Goal: Information Seeking & Learning: Learn about a topic

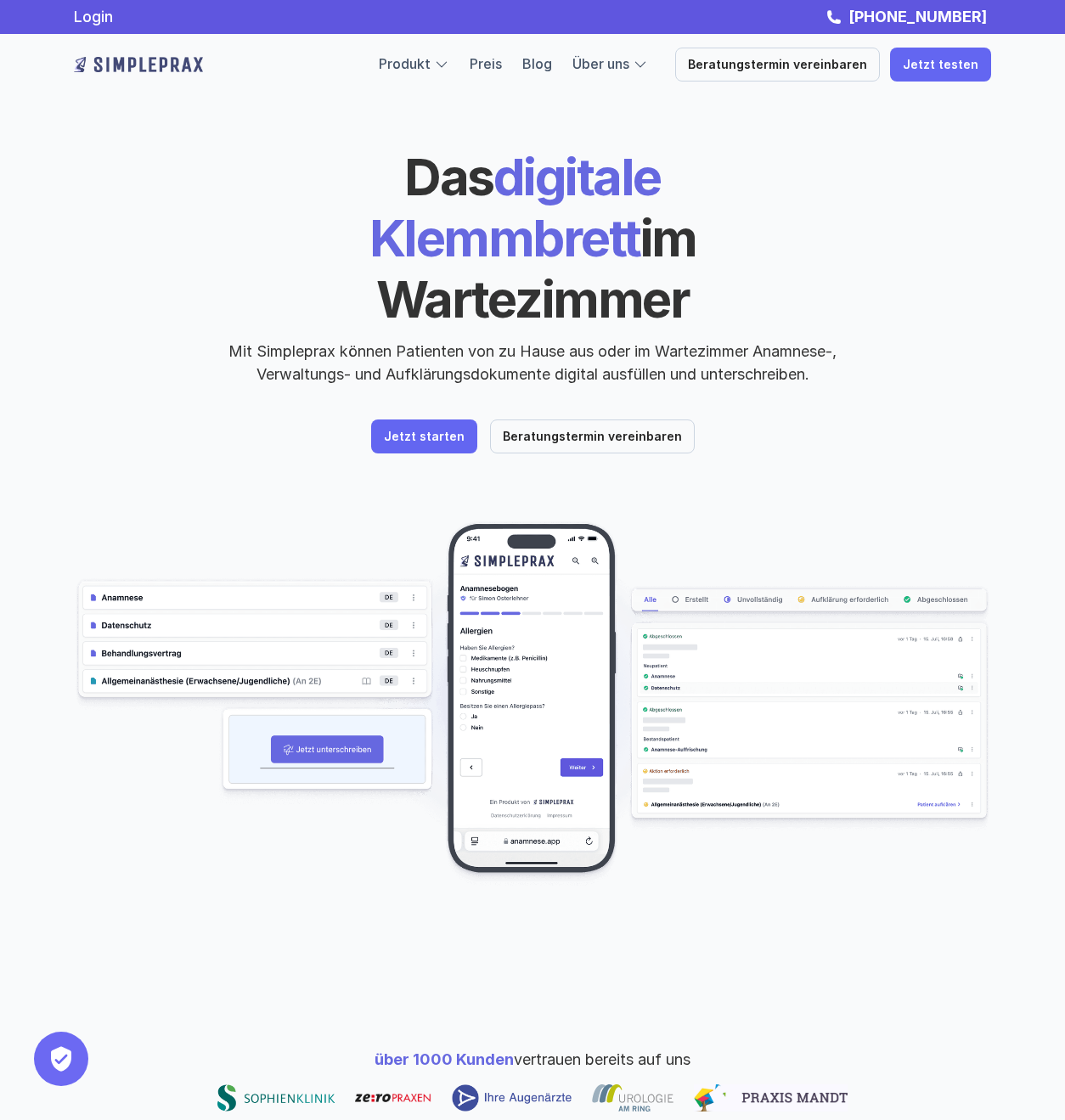
drag, startPoint x: 275, startPoint y: 172, endPoint x: 738, endPoint y: 250, distance: 469.5
click at [738, 250] on h1 "Das digitale Klemmbrett im Wartezimmer" at bounding box center [532, 238] width 586 height 184
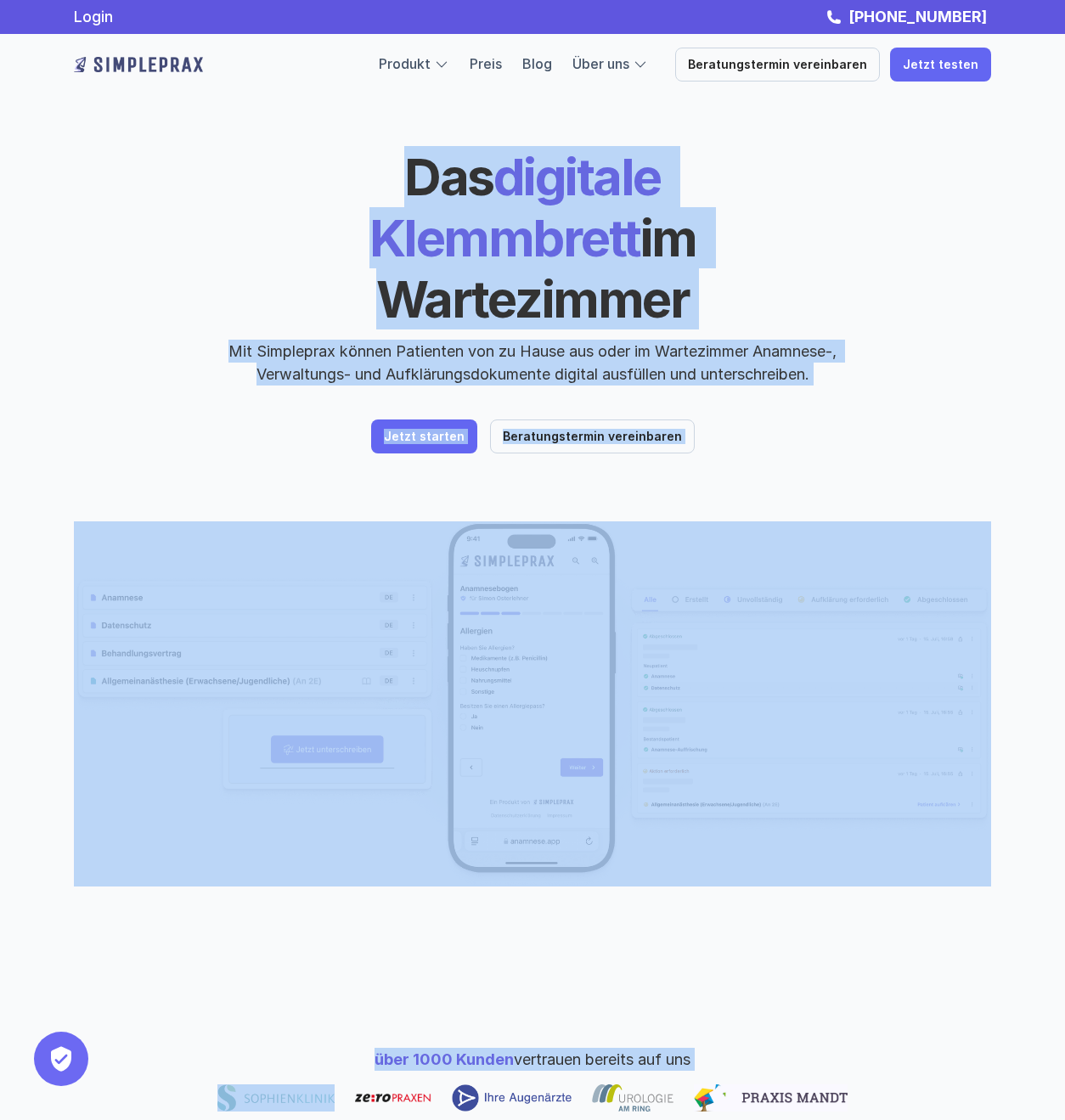
click at [738, 250] on h1 "Das digitale Klemmbrett im Wartezimmer" at bounding box center [532, 238] width 586 height 184
click at [651, 250] on span "im Wartezimmer" at bounding box center [541, 268] width 330 height 122
click at [115, 360] on div "Das digitale Klemmbrett im Wartezimmer Mit Simpleprax können Patienten von zu H…" at bounding box center [532, 299] width 917 height 307
click at [271, 339] on p "Mit Simpleprax können Patienten von zu Hause aus oder im Wartezimmer Anamnese-,…" at bounding box center [532, 362] width 637 height 45
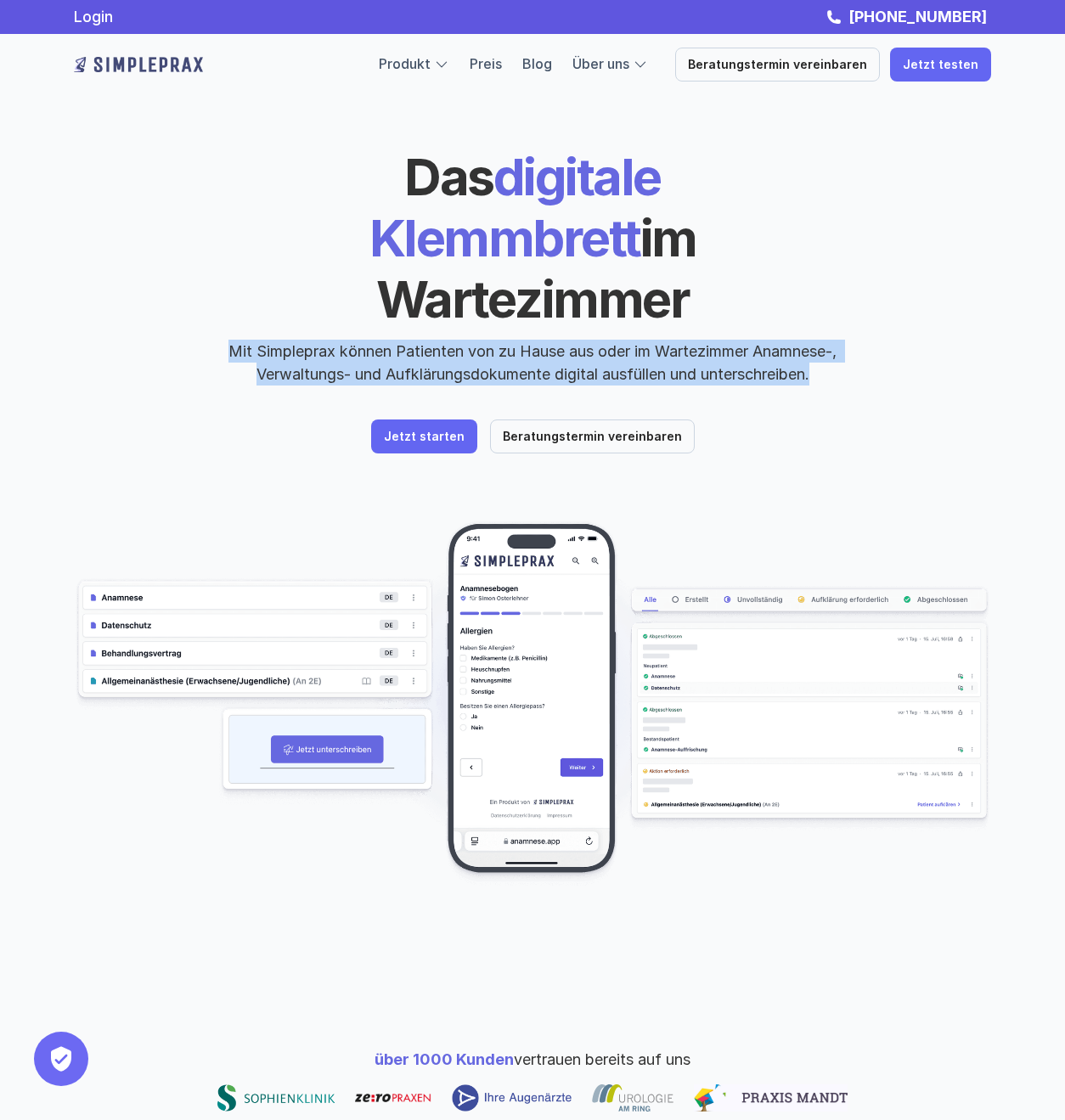
drag, startPoint x: 223, startPoint y: 289, endPoint x: 842, endPoint y: 325, distance: 620.0
click at [842, 325] on div "Das digitale Klemmbrett im Wartezimmer Mit Simpleprax können Patienten von zu H…" at bounding box center [532, 299] width 917 height 307
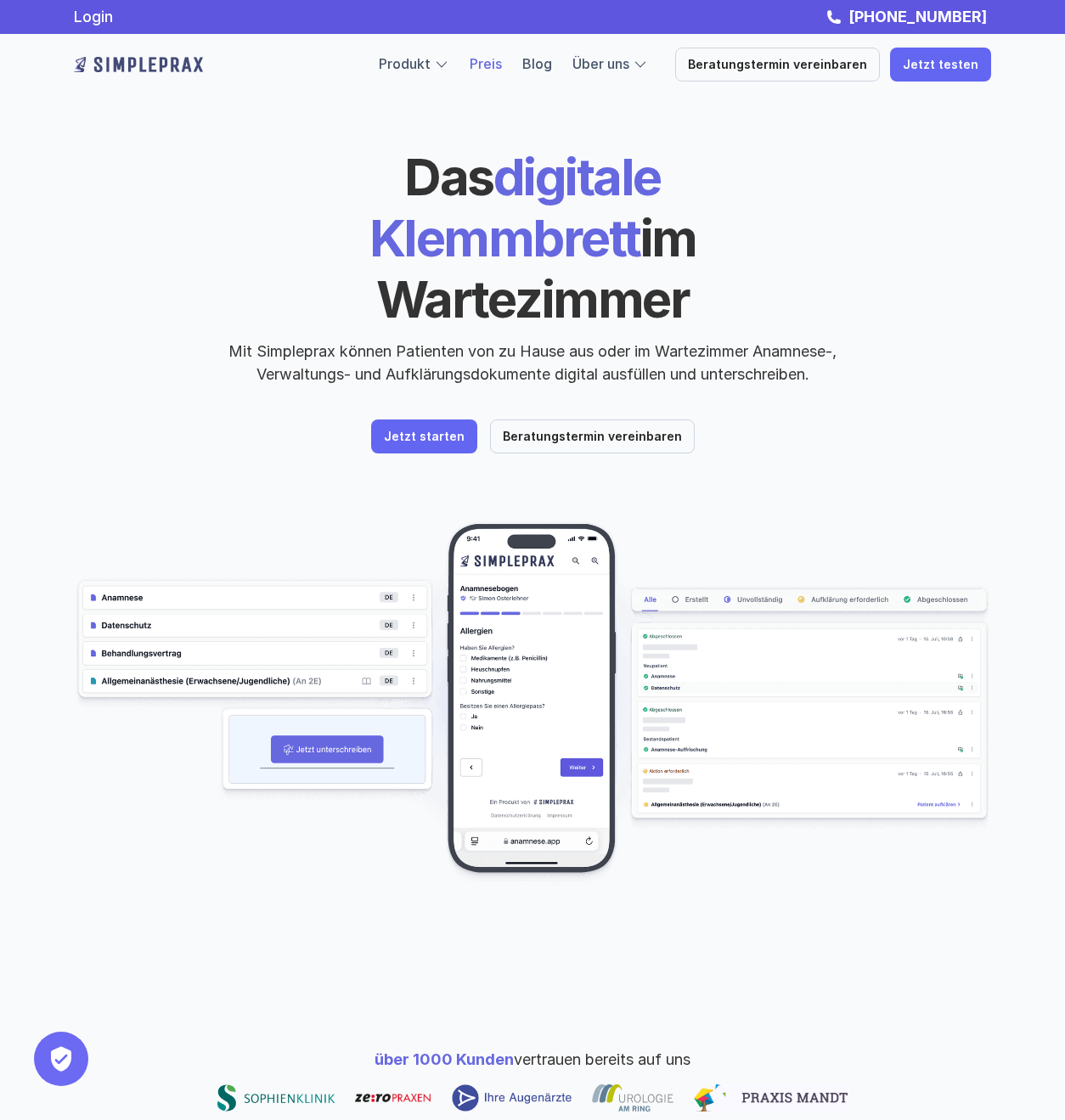
click at [502, 68] on link "Preis" at bounding box center [486, 63] width 32 height 17
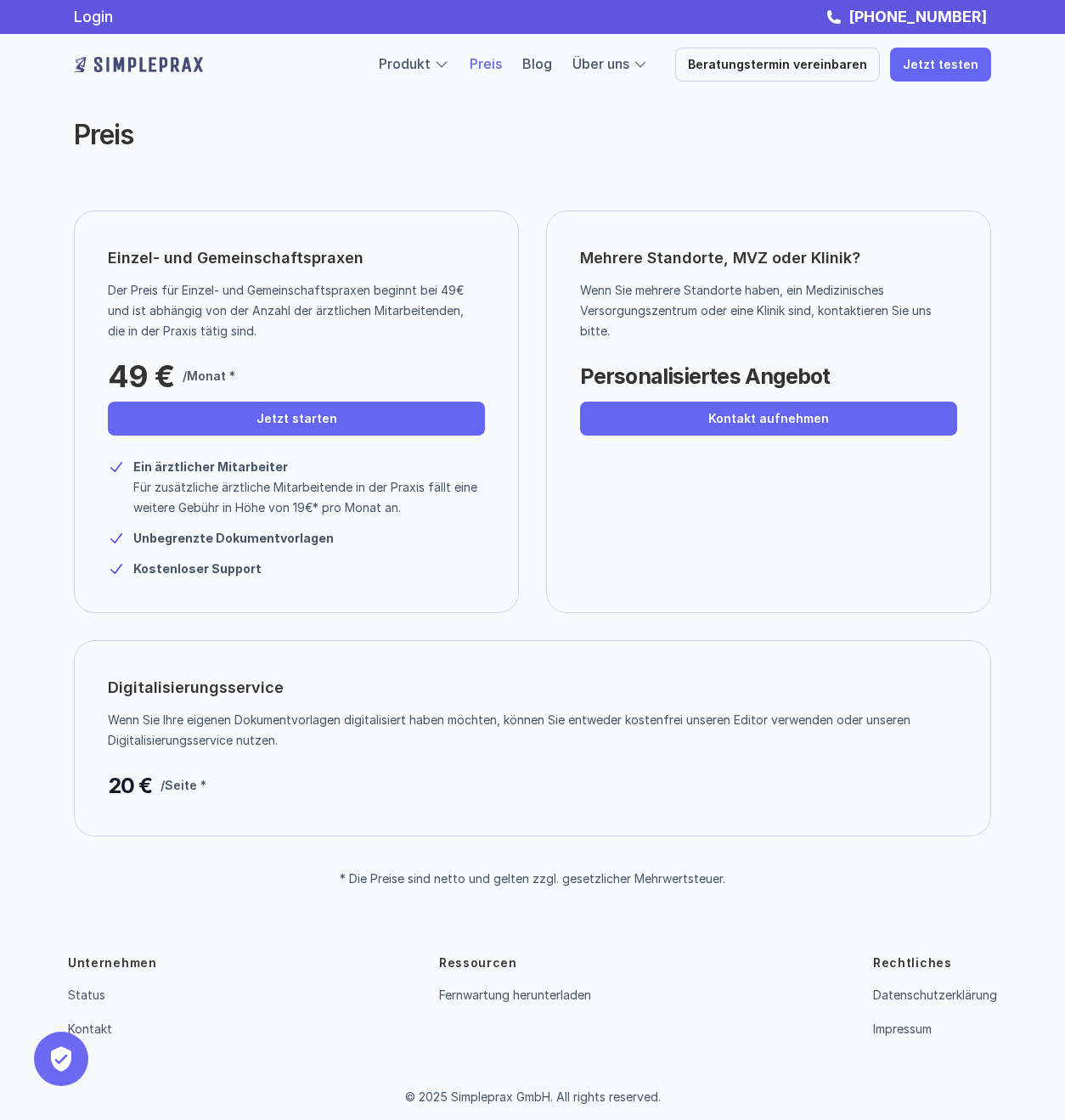
click at [154, 69] on img at bounding box center [138, 64] width 129 height 27
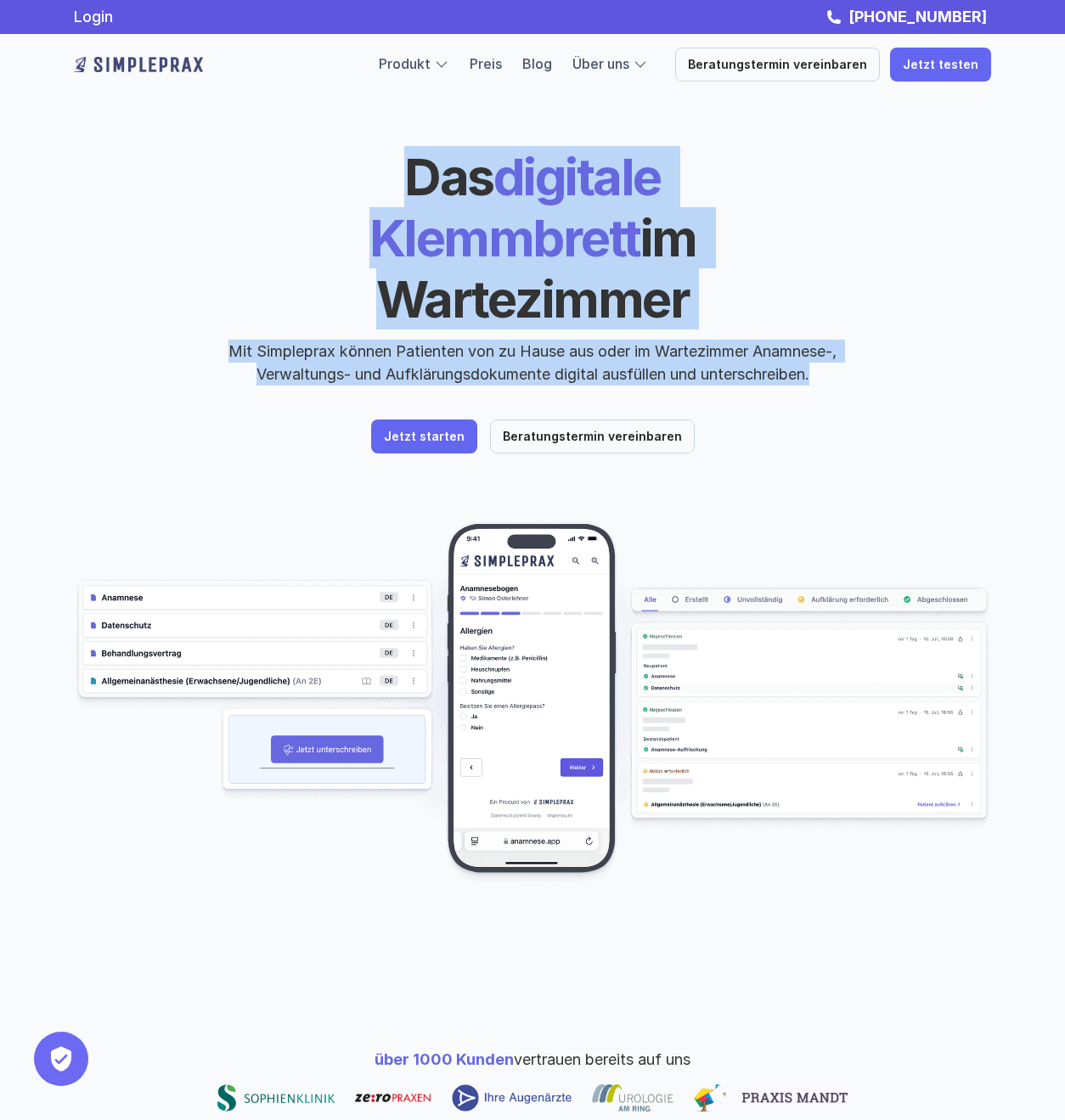
drag, startPoint x: 257, startPoint y: 168, endPoint x: 801, endPoint y: 329, distance: 567.3
click at [801, 329] on div "Das digitale Klemmbrett im Wartezimmer Mit Simpleprax können Patienten von zu H…" at bounding box center [532, 299] width 917 height 307
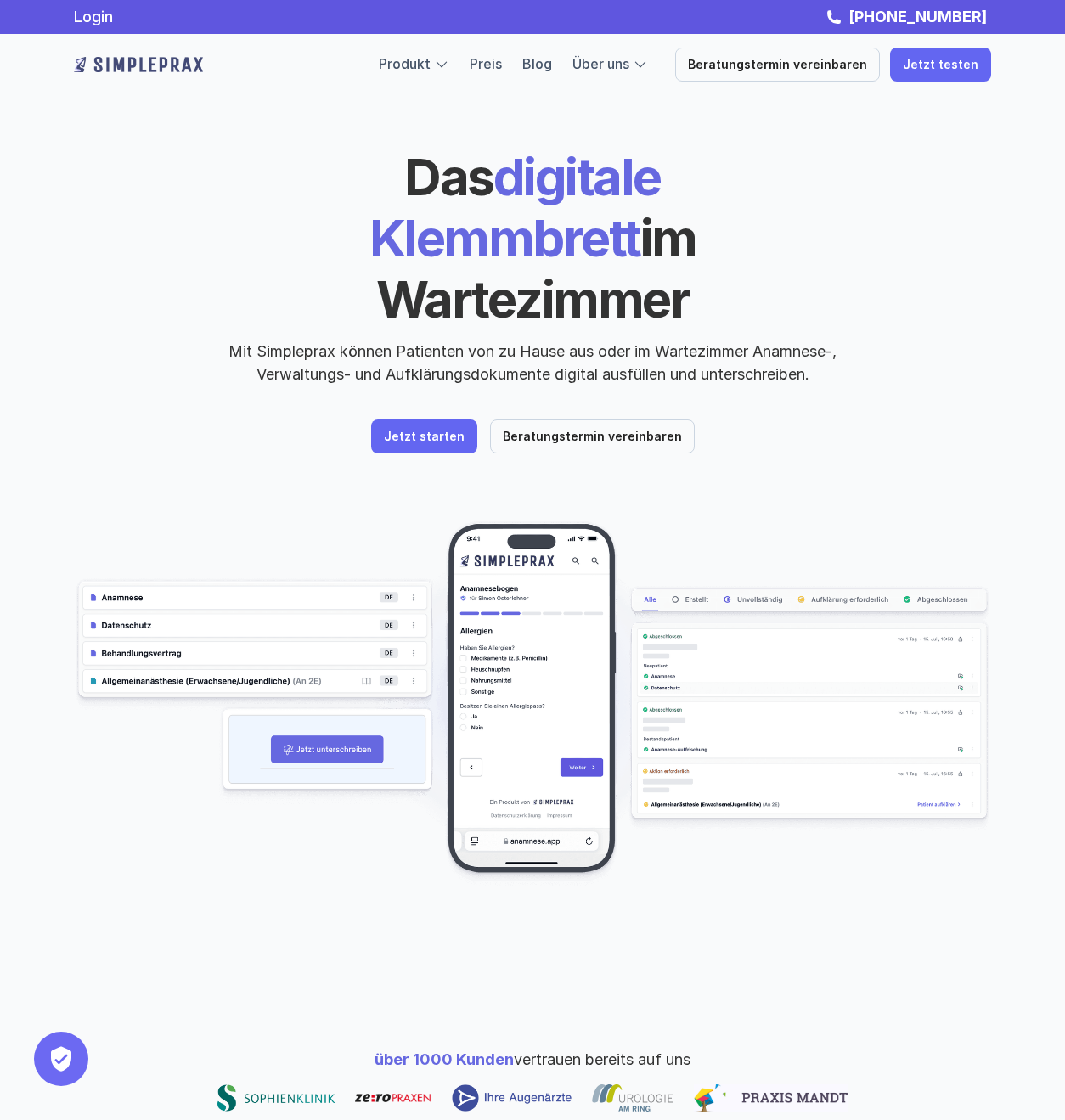
drag, startPoint x: 801, startPoint y: 329, endPoint x: 766, endPoint y: 339, distance: 36.4
click at [794, 332] on div "Das digitale Klemmbrett im Wartezimmer Mit Simpleprax können Patienten von zu H…" at bounding box center [532, 299] width 917 height 307
click at [765, 340] on div "Das digitale Klemmbrett im Wartezimmer Mit Simpleprax können Patienten von zu H…" at bounding box center [532, 299] width 917 height 307
click at [766, 339] on div "Das digitale Klemmbrett im Wartezimmer Mit Simpleprax können Patienten von zu H…" at bounding box center [532, 299] width 917 height 307
drag, startPoint x: 818, startPoint y: 314, endPoint x: 831, endPoint y: 312, distance: 13.2
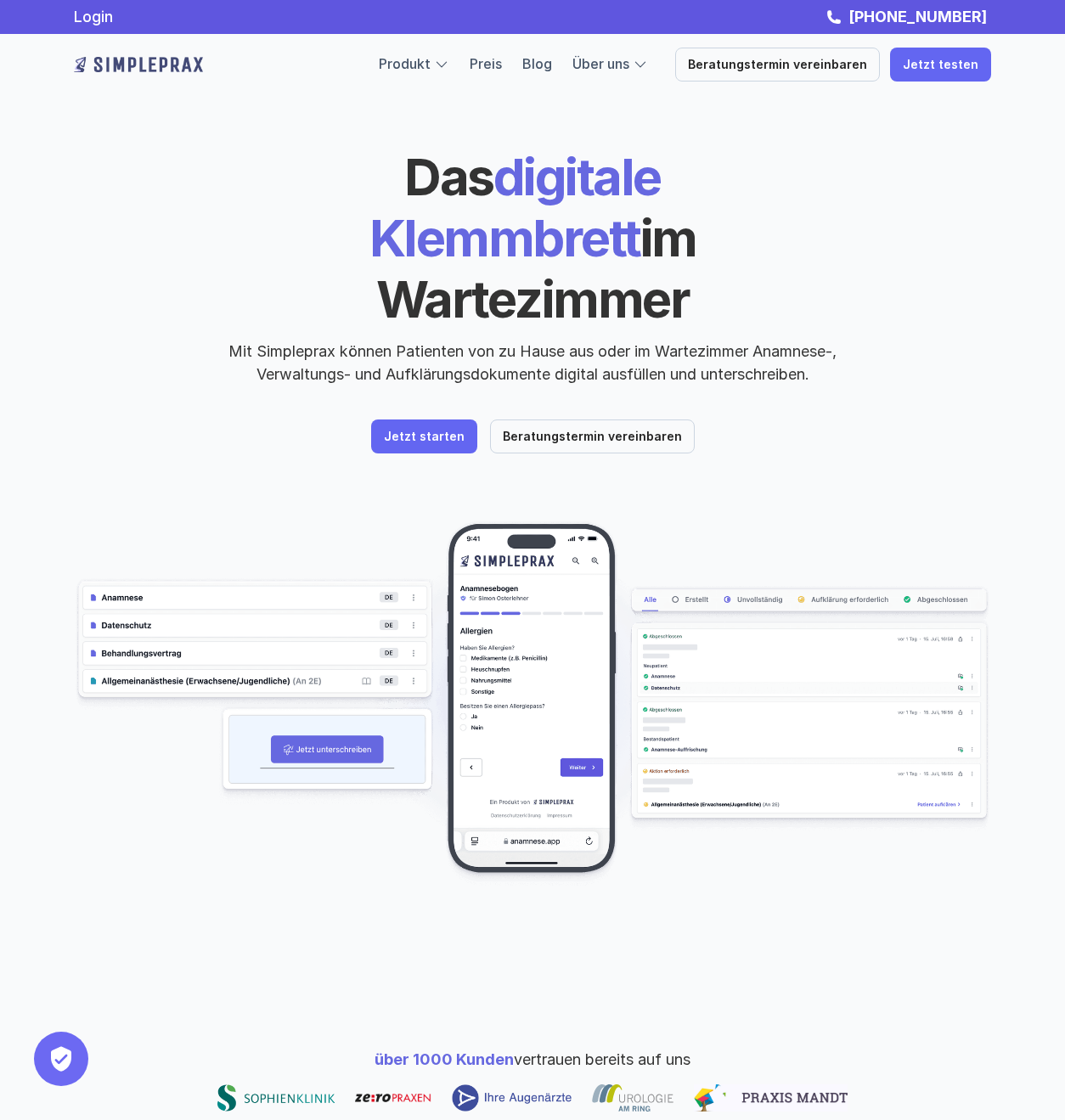
click at [831, 312] on div "Das digitale Klemmbrett im Wartezimmer Mit Simpleprax können Patienten von zu H…" at bounding box center [532, 299] width 917 height 307
click at [831, 339] on p "Mit Simpleprax können Patienten von zu Hause aus oder im Wartezimmer Anamnese-,…" at bounding box center [532, 362] width 637 height 45
click at [827, 339] on p "Mit Simpleprax können Patienten von zu Hause aus oder im Wartezimmer Anamnese-,…" at bounding box center [532, 362] width 637 height 45
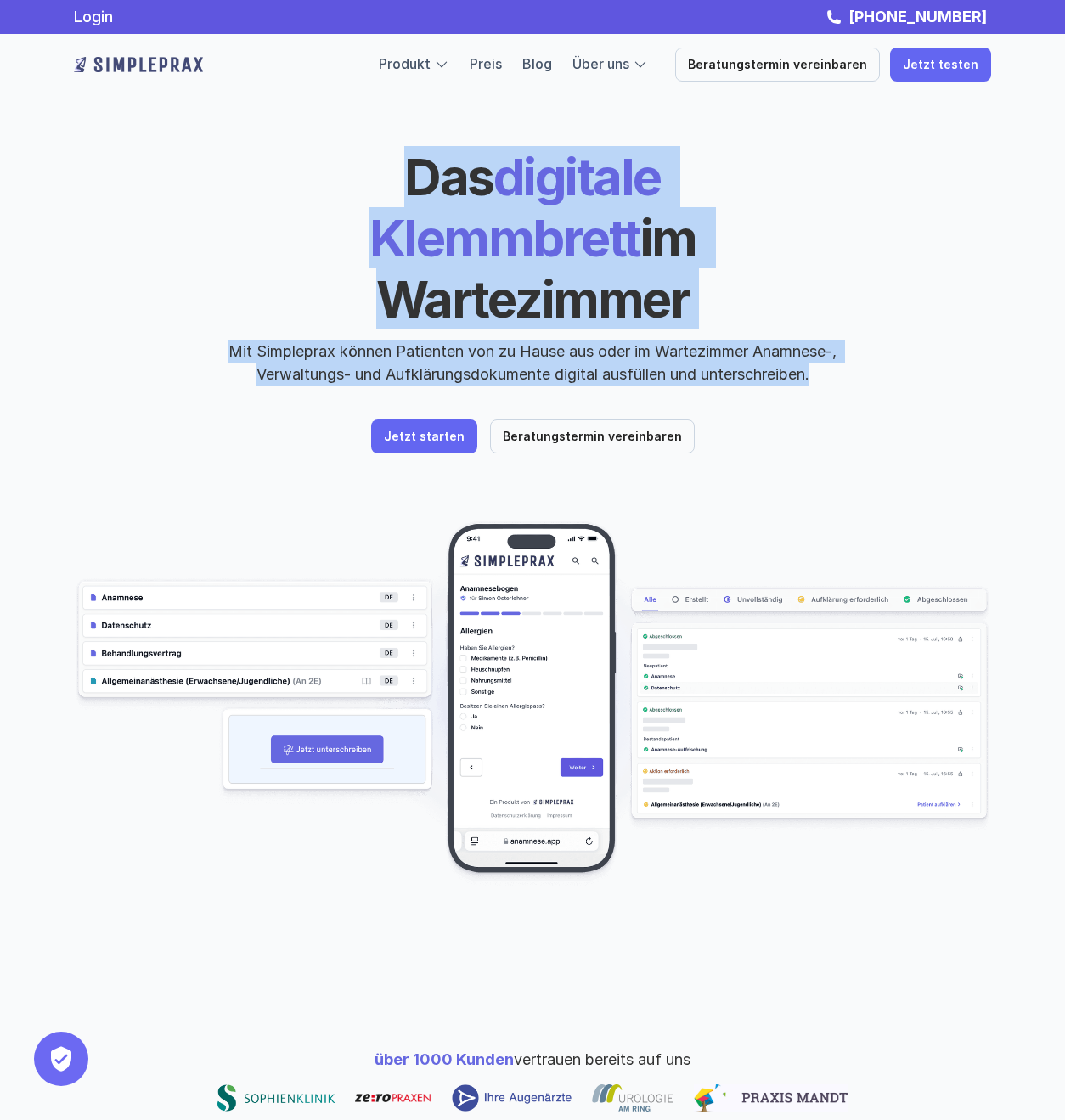
drag, startPoint x: 826, startPoint y: 316, endPoint x: 245, endPoint y: 159, distance: 601.8
click at [245, 159] on div "Das digitale Klemmbrett im Wartezimmer Mit Simpleprax können Patienten von zu H…" at bounding box center [532, 265] width 917 height 240
click at [245, 159] on h1 "Das digitale Klemmbrett im Wartezimmer" at bounding box center [532, 238] width 586 height 184
